Goal: Task Accomplishment & Management: Manage account settings

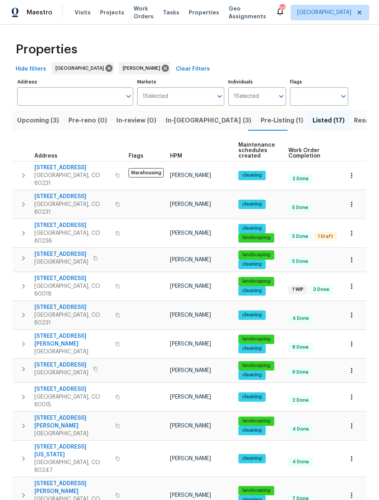
click at [350, 256] on icon "button" at bounding box center [351, 260] width 8 height 8
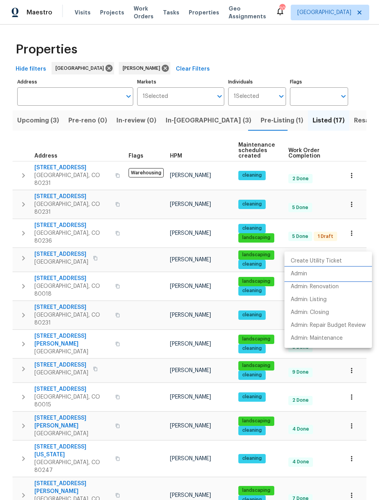
click at [302, 276] on p "Admin" at bounding box center [298, 274] width 16 height 8
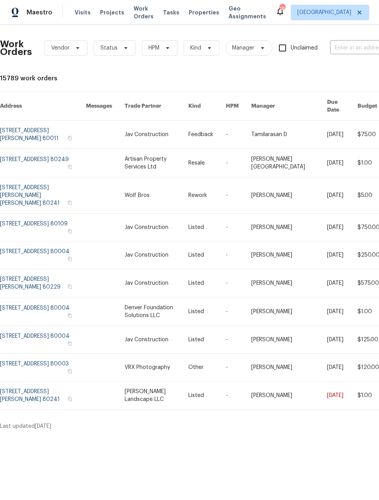
click at [36, 129] on link at bounding box center [43, 135] width 86 height 28
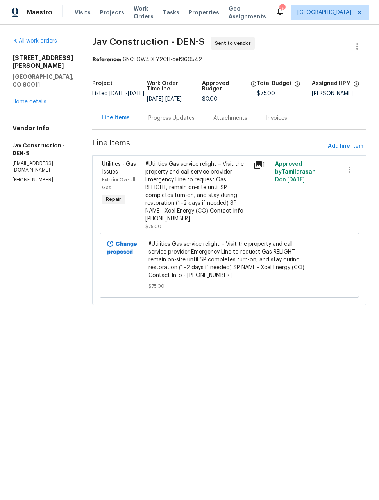
click at [27, 16] on div "Maestro" at bounding box center [26, 13] width 52 height 16
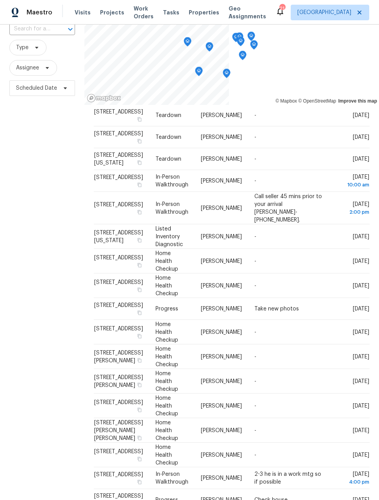
scroll to position [41, 0]
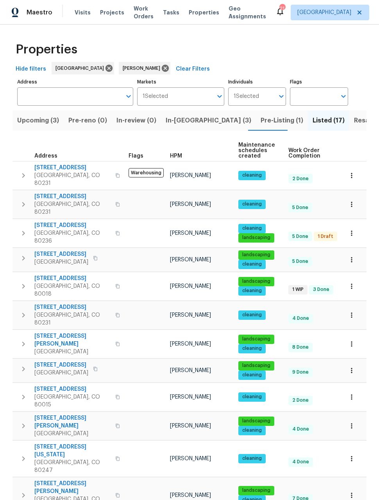
click at [35, 129] on button "Upcoming (3)" at bounding box center [37, 120] width 51 height 20
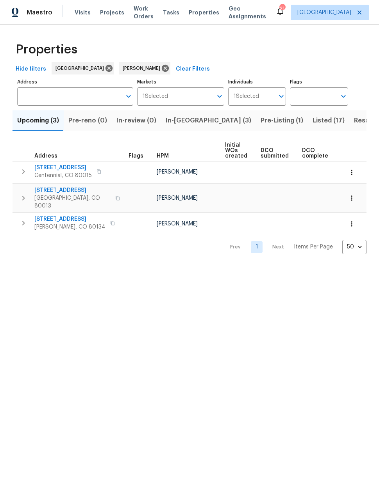
click at [30, 16] on span "Maestro" at bounding box center [40, 13] width 26 height 8
click at [307, 127] on button "Listed (17)" at bounding box center [327, 120] width 41 height 20
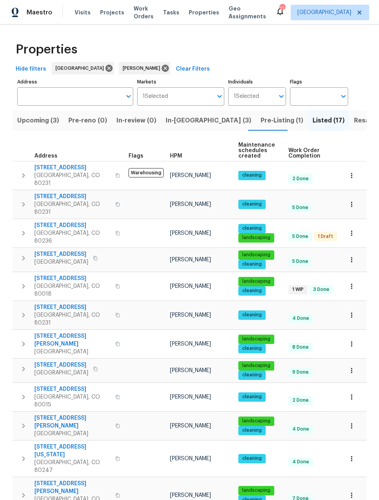
click at [52, 172] on span "Denver, CO 80231" at bounding box center [72, 180] width 76 height 16
click at [68, 201] on span "Denver, CO 80231" at bounding box center [72, 209] width 76 height 16
click at [55, 222] on span "2758 W Amherst Ave" at bounding box center [72, 226] width 76 height 8
click at [51, 258] on span "Castle Rock, CO 80104" at bounding box center [61, 262] width 54 height 8
click at [52, 275] on span "27895 E 7th Pl" at bounding box center [72, 279] width 76 height 8
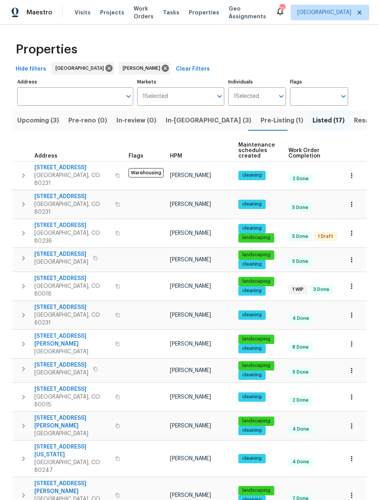
click at [356, 278] on button "button" at bounding box center [351, 286] width 17 height 17
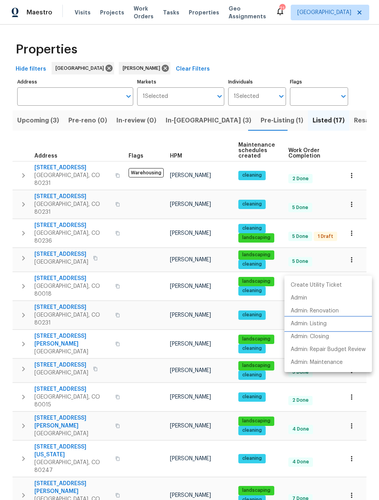
click at [319, 323] on p "Admin: Listing" at bounding box center [308, 324] width 36 height 8
click at [370, 267] on div at bounding box center [189, 250] width 379 height 500
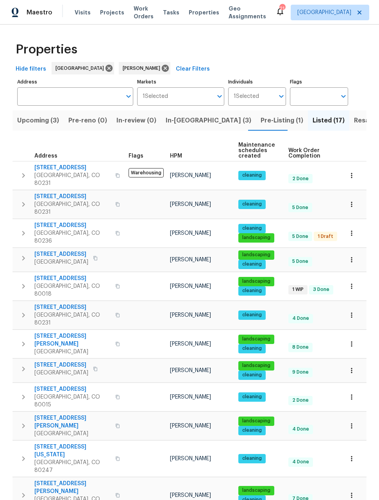
click at [352, 311] on icon "button" at bounding box center [351, 315] width 8 height 8
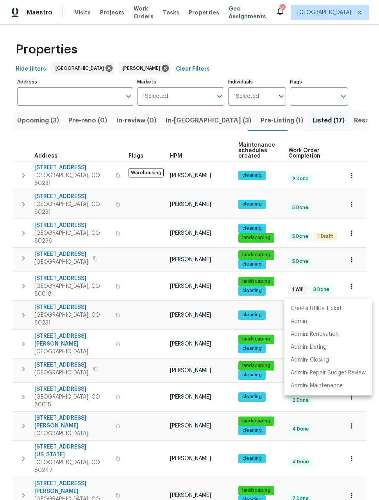
click at [58, 282] on div at bounding box center [189, 250] width 379 height 500
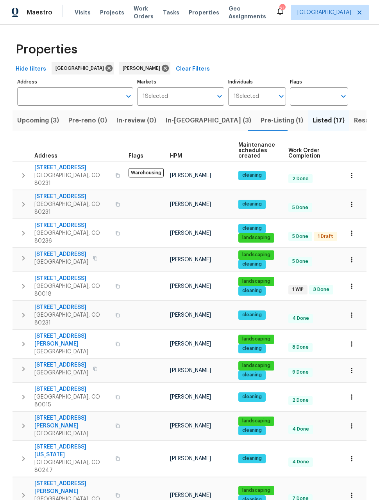
click at [77, 311] on span "Denver, CO 80231" at bounding box center [72, 319] width 76 height 16
click at [48, 348] on span "Greenwood Village, CO 80111" at bounding box center [72, 352] width 76 height 8
click at [50, 369] on span "Castle Rock, CO 80104" at bounding box center [61, 373] width 54 height 8
click at [54, 393] on span "Aurora, CO 80015" at bounding box center [72, 401] width 76 height 16
click at [47, 414] on span "16453 E Phillips Dr" at bounding box center [72, 422] width 76 height 16
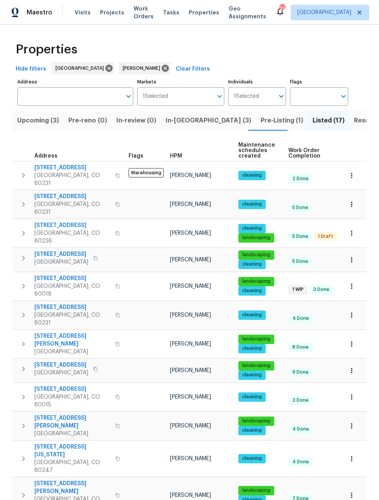
click at [50, 443] on span "7995 E Mississippi Ave Apt F11" at bounding box center [72, 451] width 76 height 16
click at [45, 496] on span "Aurora, CO 80015" at bounding box center [72, 504] width 76 height 16
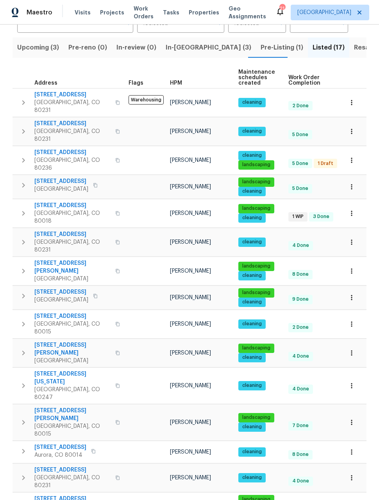
scroll to position [73, 0]
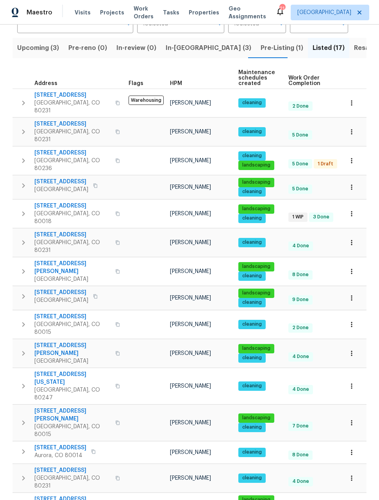
click at [43, 496] on span "345 S Xanadu St" at bounding box center [60, 500] width 52 height 8
click at [350, 500] on icon "button" at bounding box center [351, 505] width 8 height 8
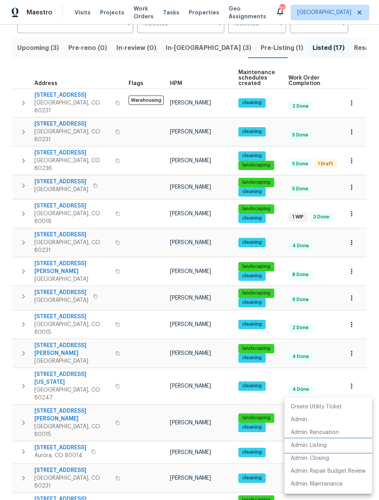
click at [314, 447] on p "Admin: Listing" at bounding box center [308, 446] width 36 height 8
click at [39, 407] on div at bounding box center [189, 250] width 379 height 500
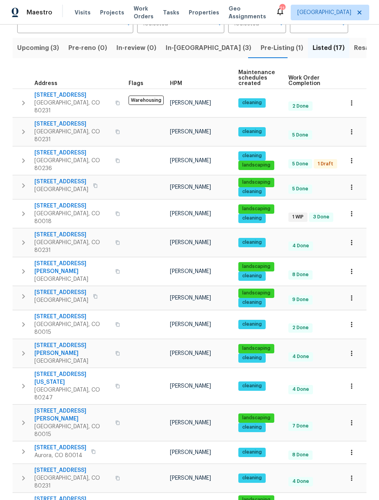
click at [52, 467] on span "1885 S Quebec Way Apt B23" at bounding box center [72, 471] width 76 height 8
click at [45, 444] on span "2639 S Xanadu Way Unit B" at bounding box center [60, 448] width 52 height 8
click at [46, 407] on span "4735 S Cathay Ct" at bounding box center [72, 415] width 76 height 16
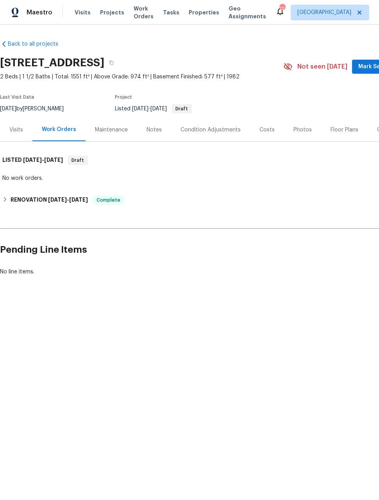
click at [364, 68] on span "Mark Seen" at bounding box center [372, 67] width 29 height 10
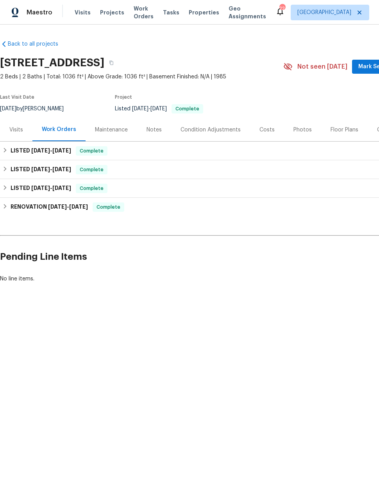
click at [367, 69] on span "Mark Seen" at bounding box center [372, 67] width 29 height 10
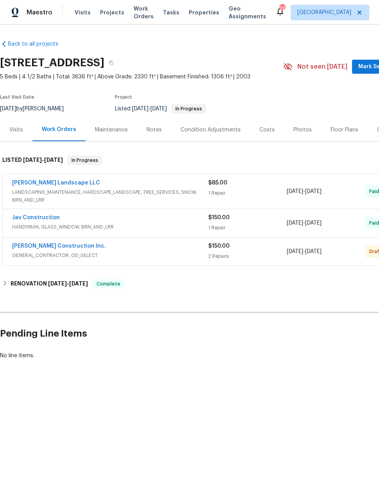
click at [366, 69] on span "Mark Seen" at bounding box center [372, 67] width 29 height 10
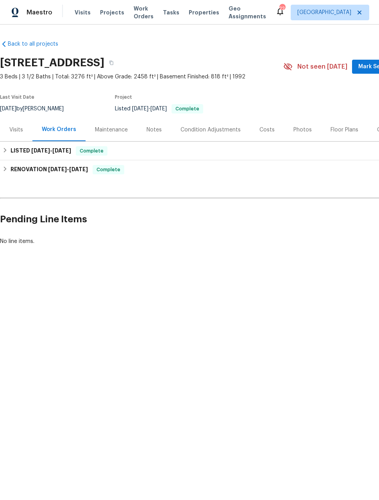
click at [367, 71] on button "Mark Seen" at bounding box center [372, 67] width 41 height 14
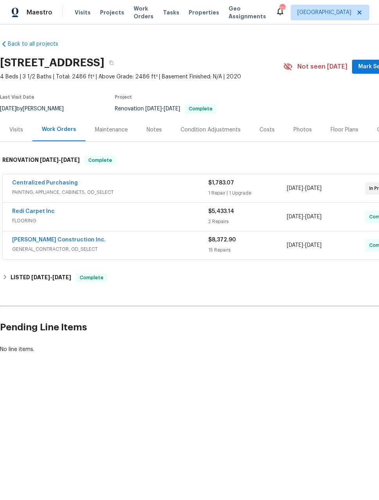
click at [365, 70] on span "Mark Seen" at bounding box center [372, 67] width 29 height 10
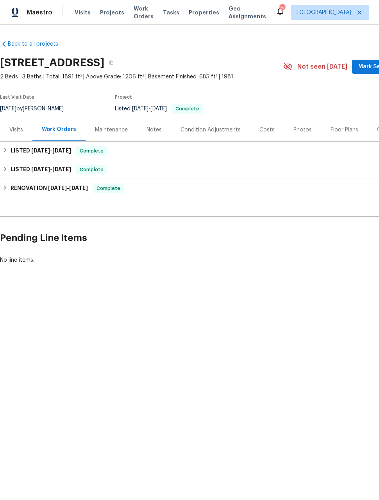
click at [366, 70] on span "Mark Seen" at bounding box center [372, 67] width 29 height 10
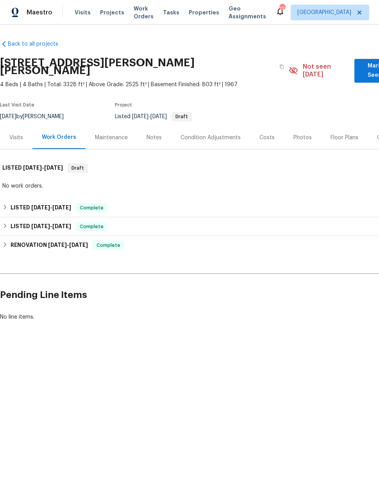
click at [365, 69] on span "Mark Seen" at bounding box center [374, 70] width 28 height 19
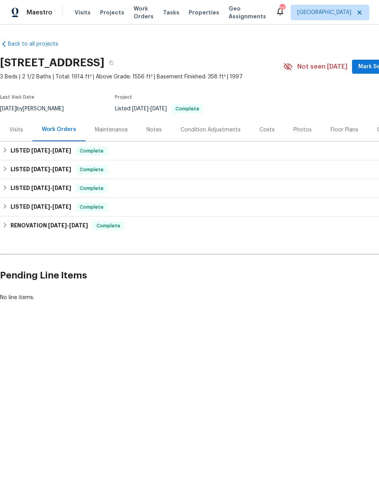
click at [367, 67] on span "Mark Seen" at bounding box center [372, 67] width 29 height 10
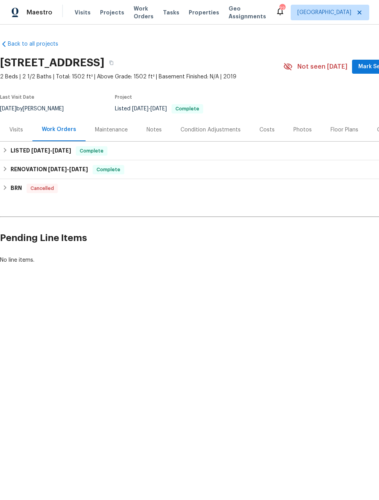
click at [368, 66] on span "Mark Seen" at bounding box center [372, 67] width 29 height 10
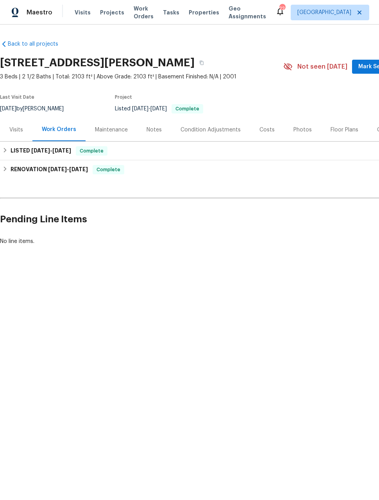
click at [368, 68] on span "Mark Seen" at bounding box center [372, 67] width 29 height 10
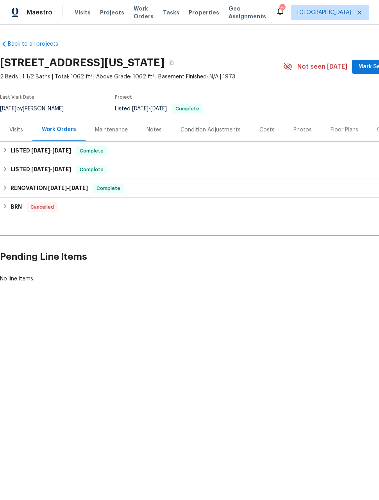
click at [368, 66] on span "Mark Seen" at bounding box center [372, 67] width 29 height 10
click at [367, 71] on span "Mark Seen" at bounding box center [372, 67] width 29 height 10
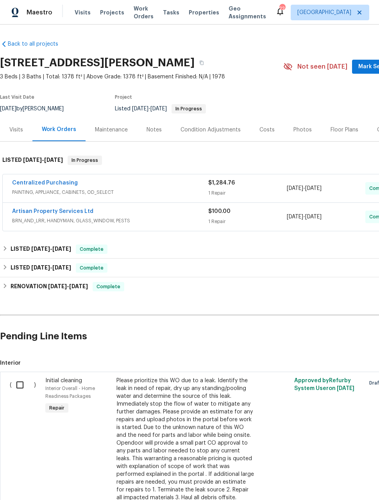
click at [369, 67] on span "Mark Seen" at bounding box center [372, 67] width 29 height 10
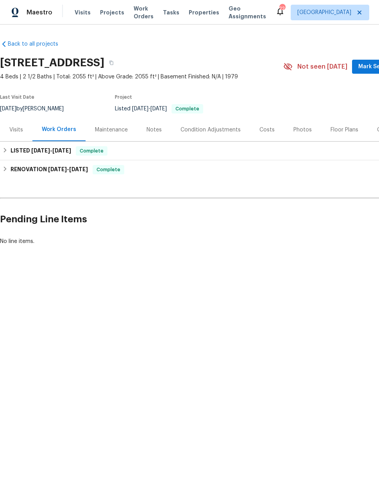
click at [369, 69] on span "Mark Seen" at bounding box center [372, 67] width 29 height 10
click at [368, 64] on span "Mark Seen" at bounding box center [372, 67] width 29 height 10
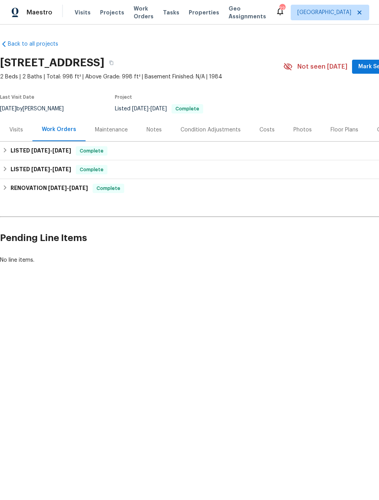
click at [366, 73] on button "Mark Seen" at bounding box center [372, 67] width 41 height 14
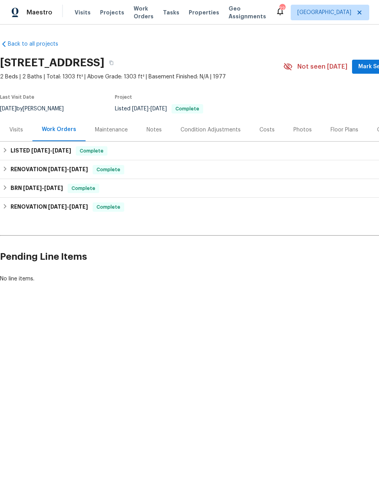
click at [368, 66] on span "Mark Seen" at bounding box center [372, 67] width 29 height 10
